Goal: Find specific page/section: Find specific page/section

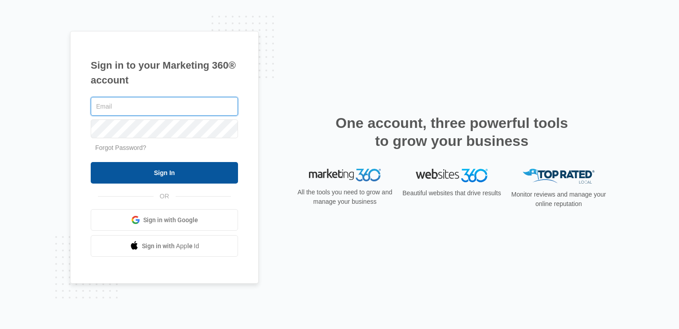
type input "[PERSON_NAME][EMAIL_ADDRESS][PERSON_NAME][DOMAIN_NAME]"
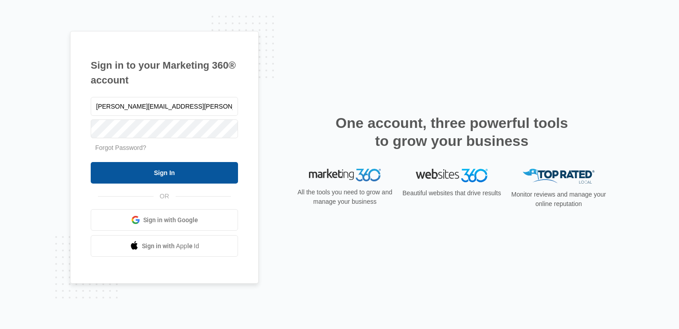
click at [141, 173] on input "Sign In" at bounding box center [164, 173] width 147 height 22
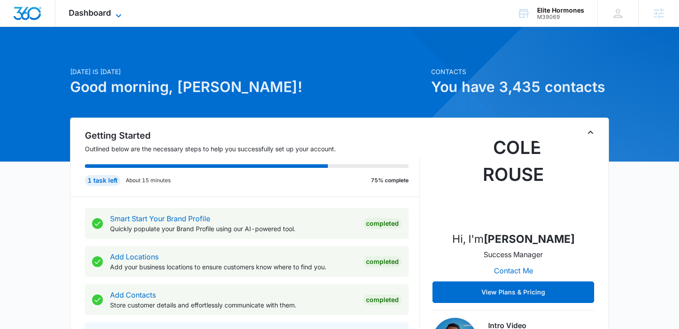
click at [78, 10] on span "Dashboard" at bounding box center [90, 12] width 42 height 9
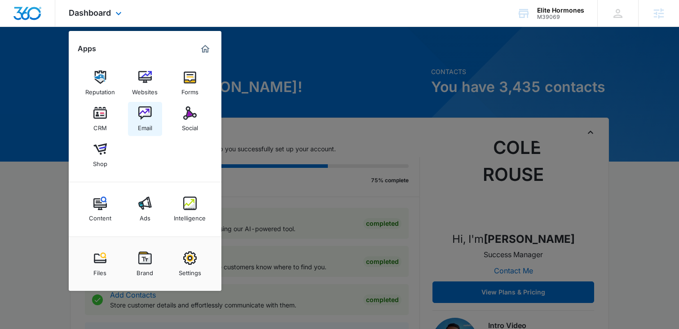
click at [135, 110] on link "Email" at bounding box center [145, 119] width 34 height 34
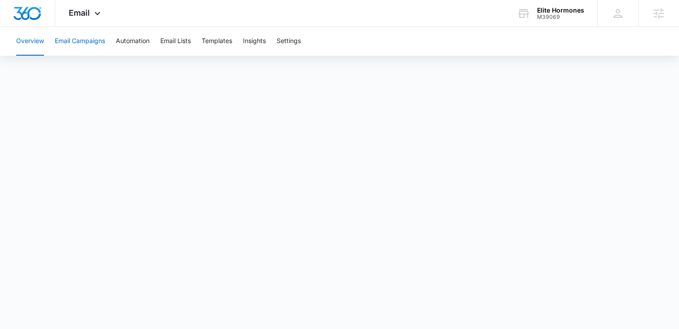
click at [69, 43] on button "Email Campaigns" at bounding box center [80, 41] width 50 height 29
click at [224, 44] on button "Templates" at bounding box center [217, 41] width 31 height 29
click at [95, 20] on div "Email Apps Reputation Websites Forms CRM Email Social Shop Content Ads Intellig…" at bounding box center [85, 13] width 61 height 26
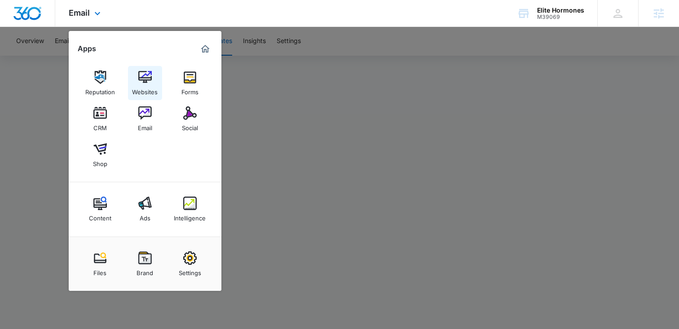
click at [143, 79] on img at bounding box center [144, 76] width 13 height 13
